Goal: Book appointment/travel/reservation

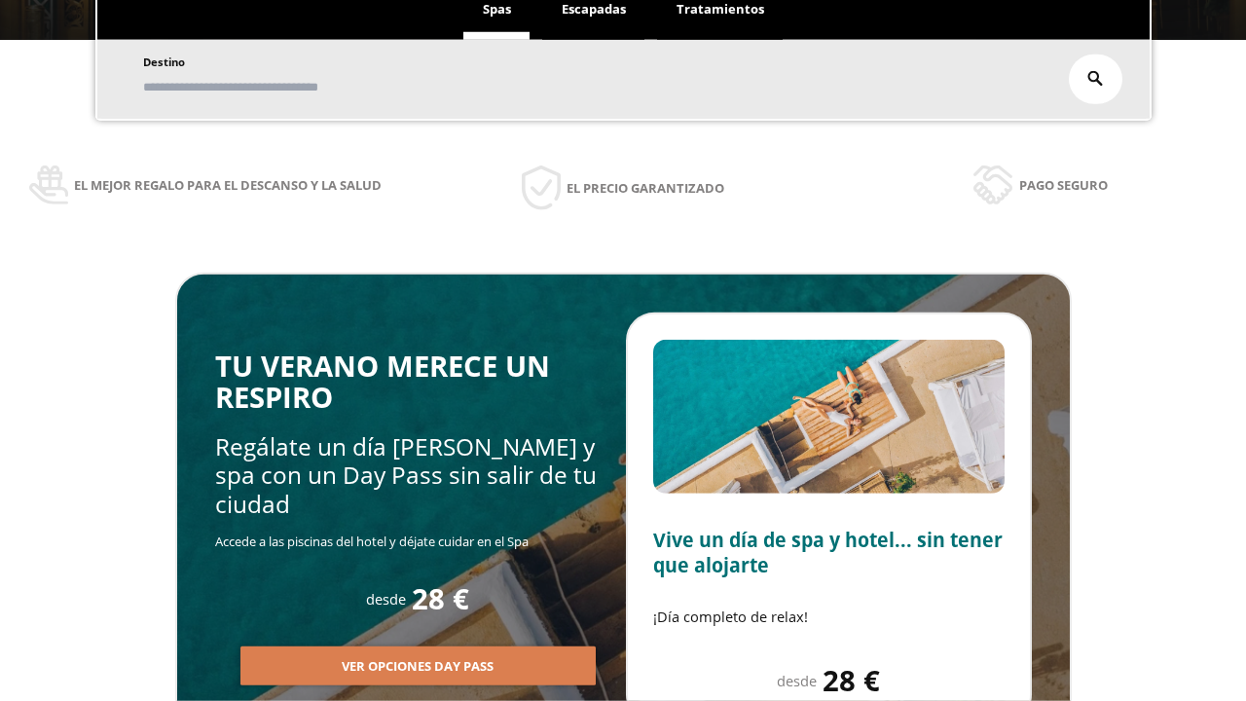
scroll to position [331, 0]
click at [594, 10] on span "Escapadas" at bounding box center [594, 9] width 64 height 18
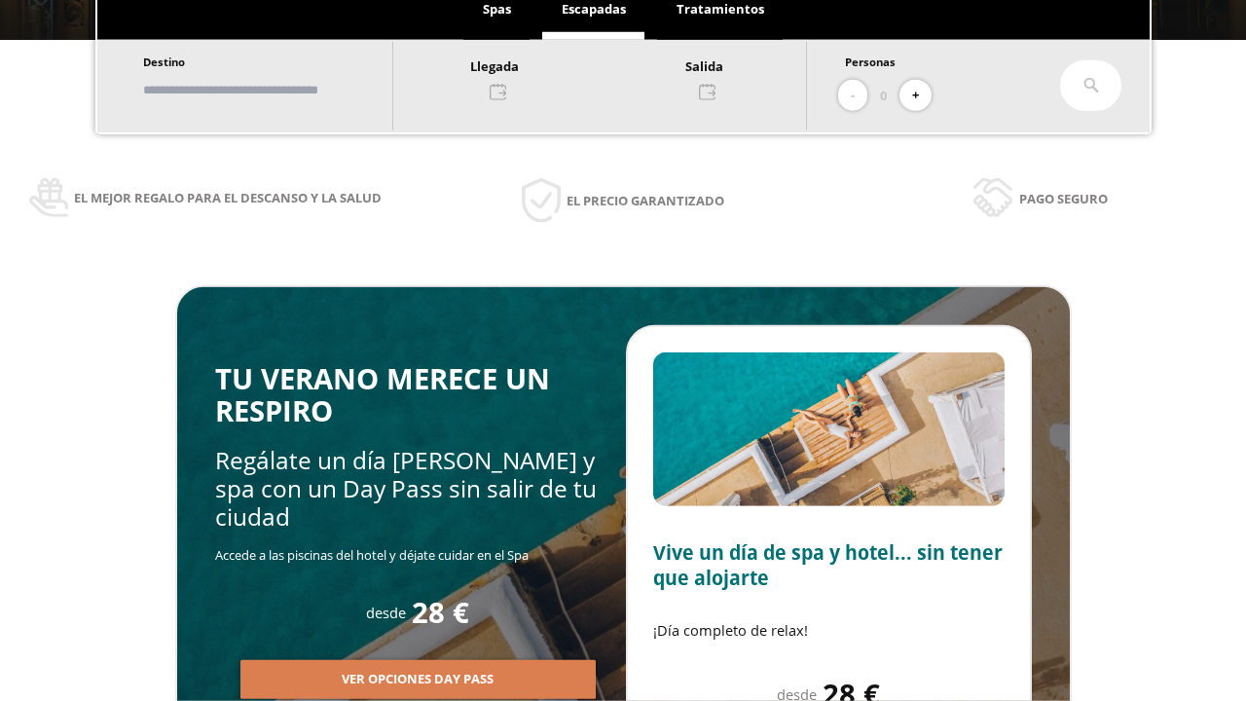
click at [275, 90] on input "text" at bounding box center [258, 90] width 242 height 34
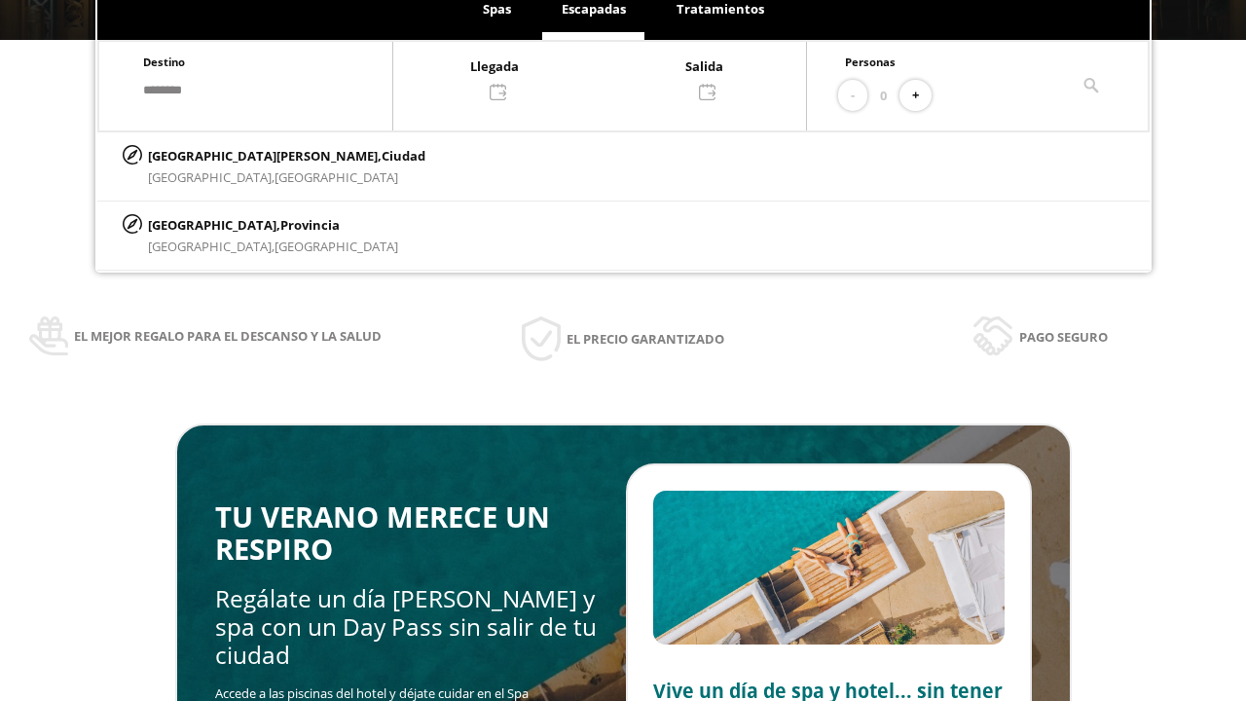
click at [619, 77] on div at bounding box center [599, 78] width 413 height 47
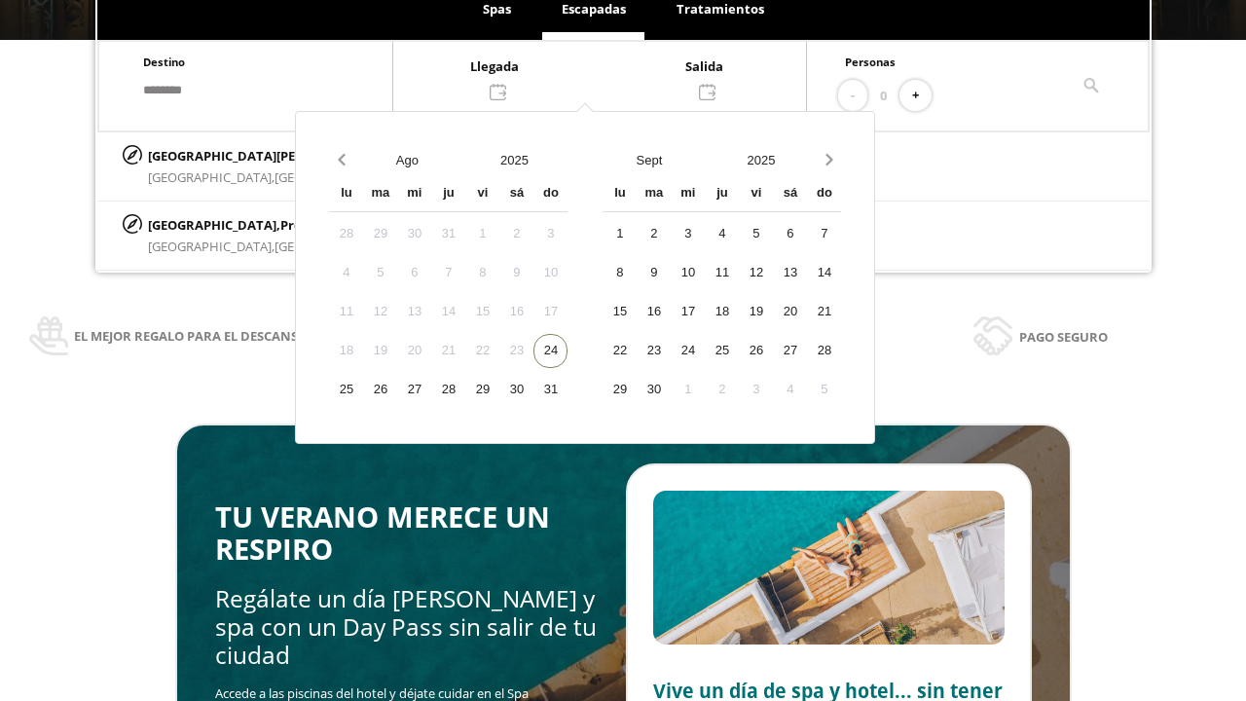
scroll to position [37, 0]
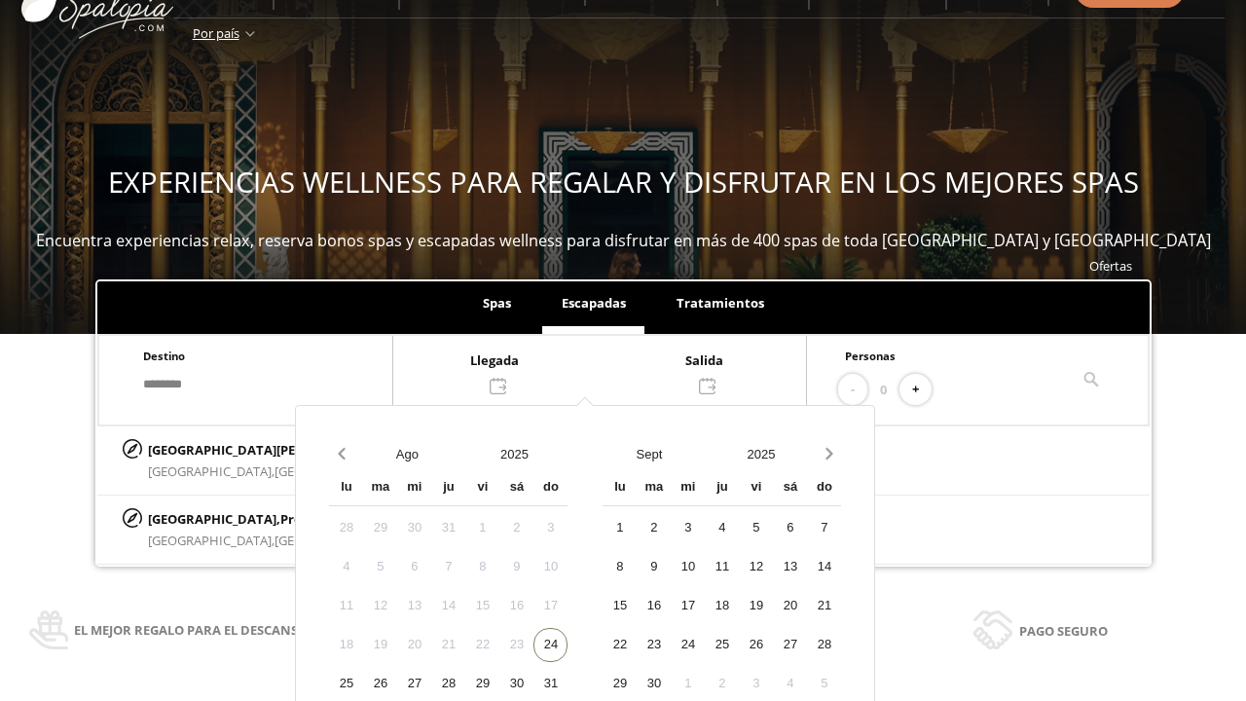
click at [397, 667] on div "26" at bounding box center [380, 684] width 34 height 34
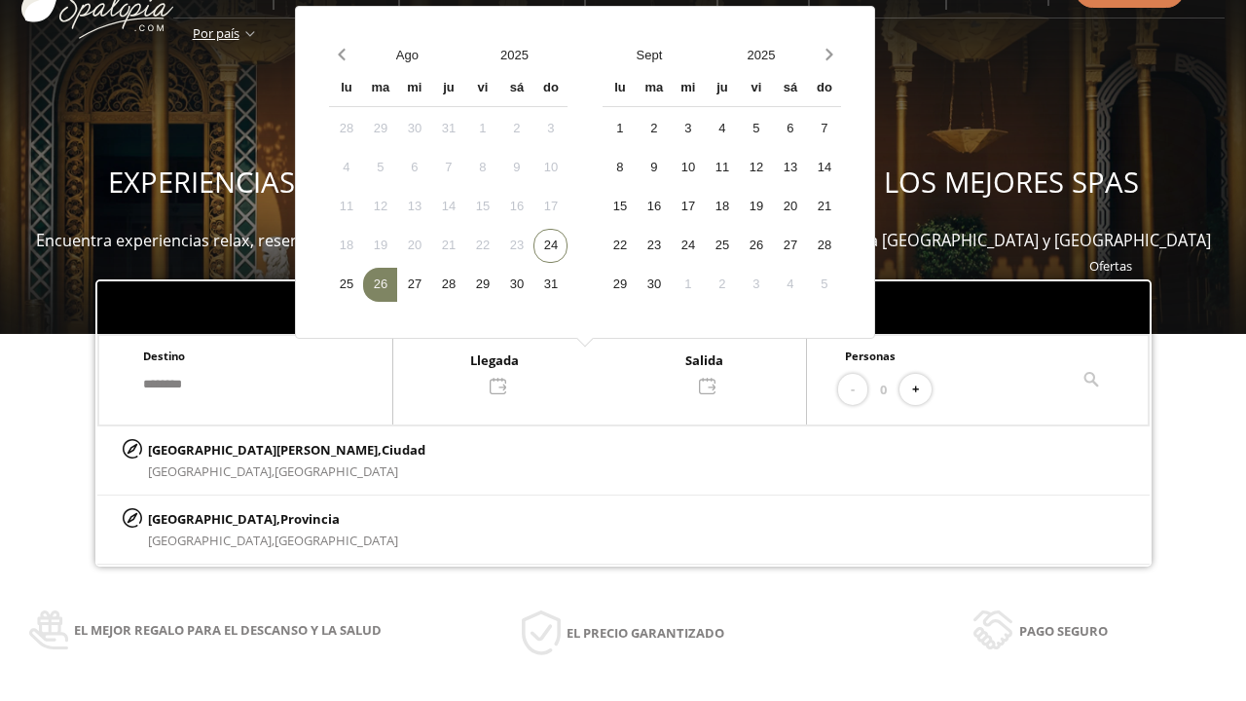
click at [431, 284] on div "27" at bounding box center [414, 285] width 34 height 34
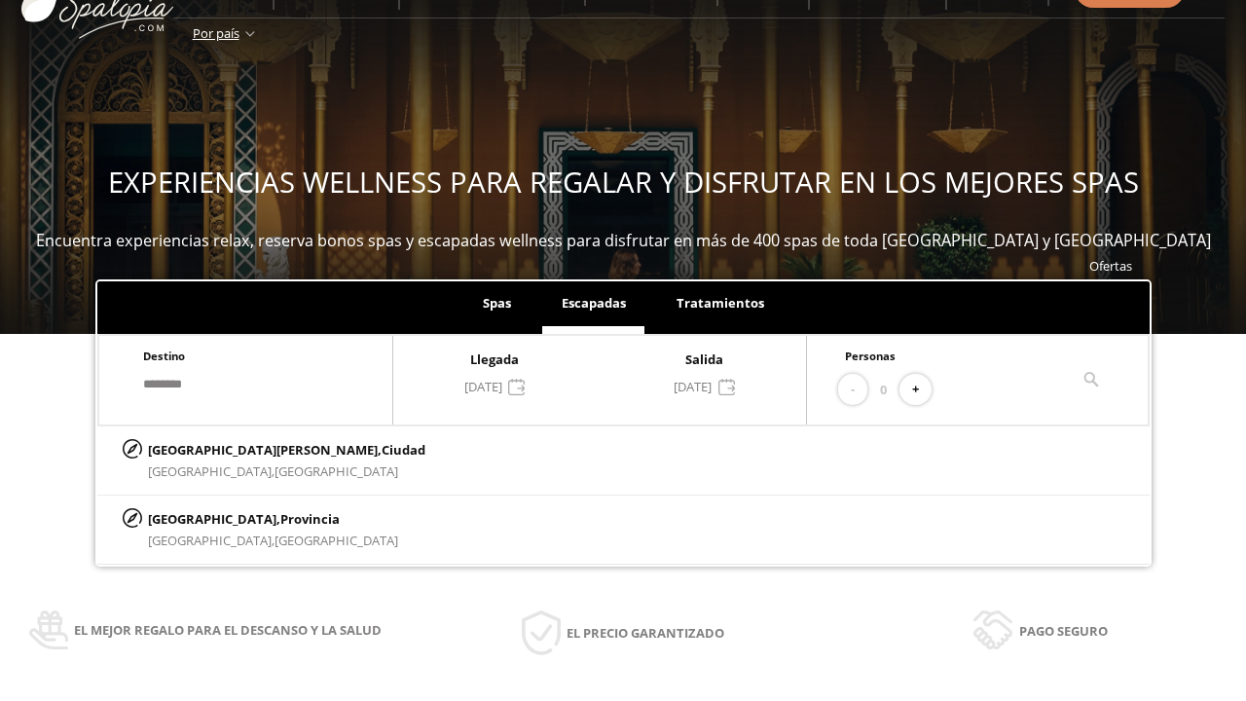
click at [922, 389] on button "+" at bounding box center [916, 390] width 32 height 32
click at [244, 449] on p "[GEOGRAPHIC_DATA][PERSON_NAME], [GEOGRAPHIC_DATA]" at bounding box center [286, 449] width 277 height 21
type input "**********"
